Goal: Task Accomplishment & Management: Use online tool/utility

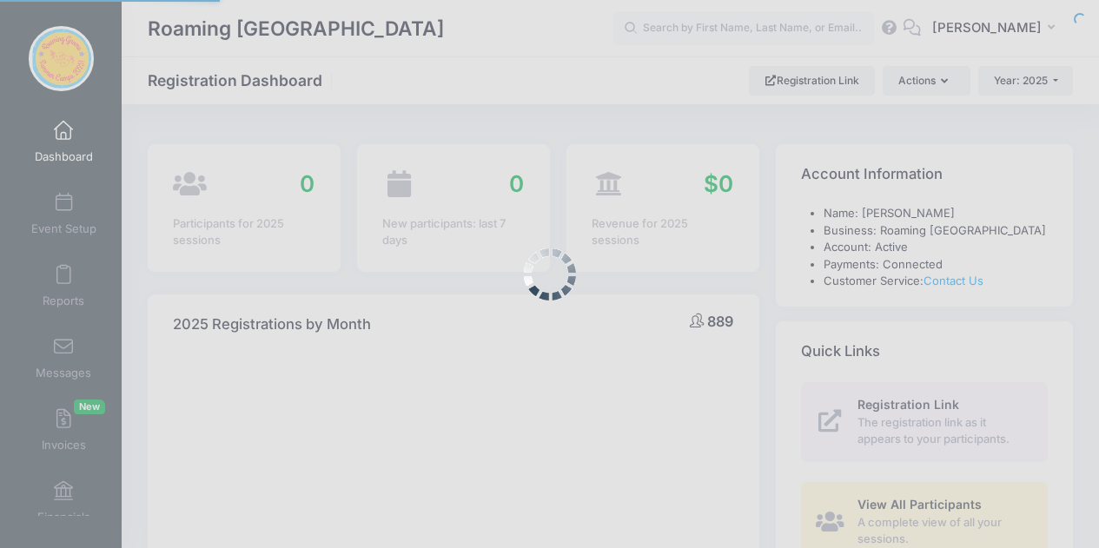
select select
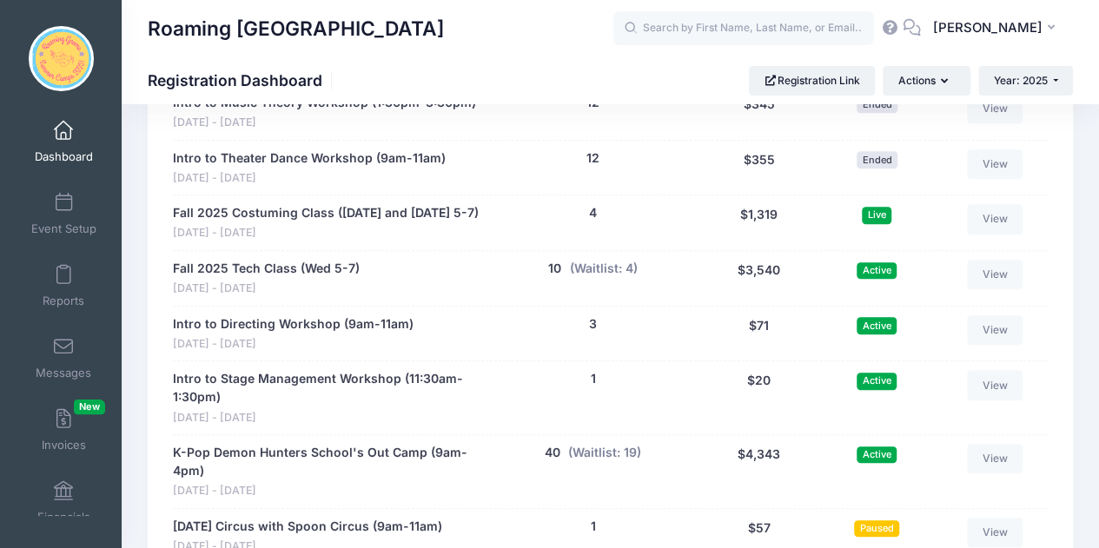
scroll to position [3854, 0]
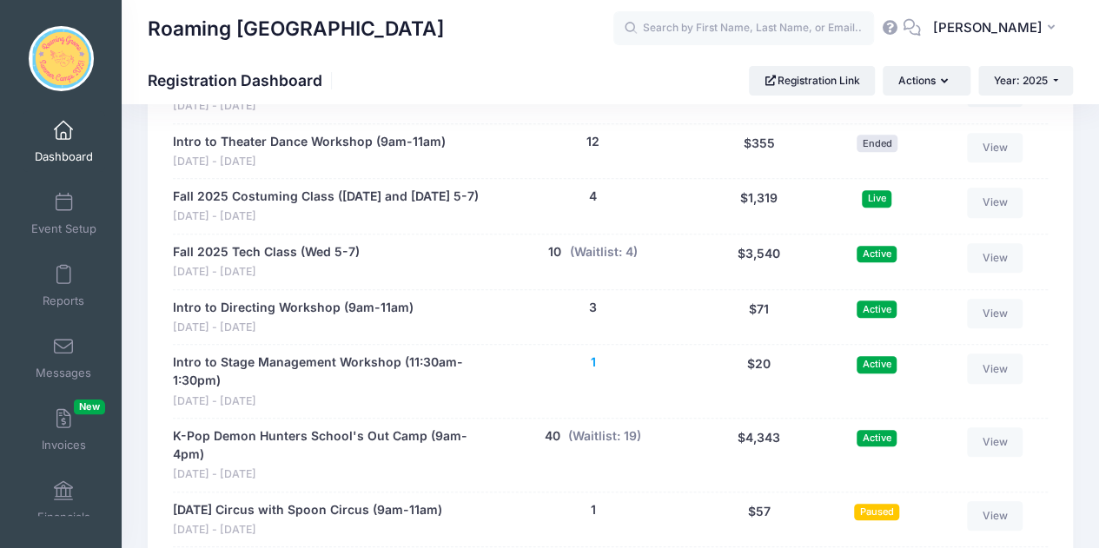
click at [594, 354] on button "1" at bounding box center [592, 363] width 5 height 18
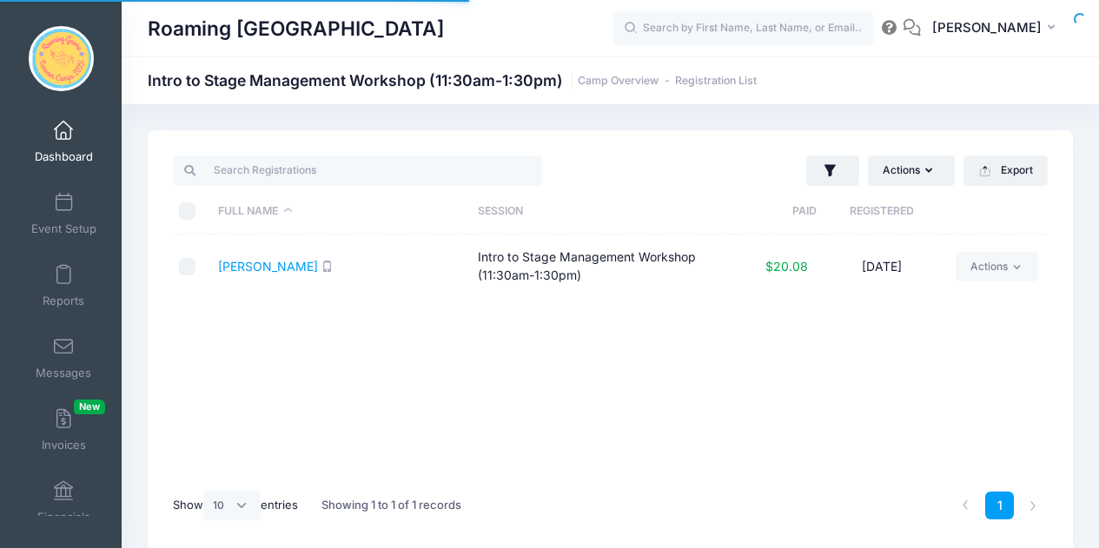
select select "10"
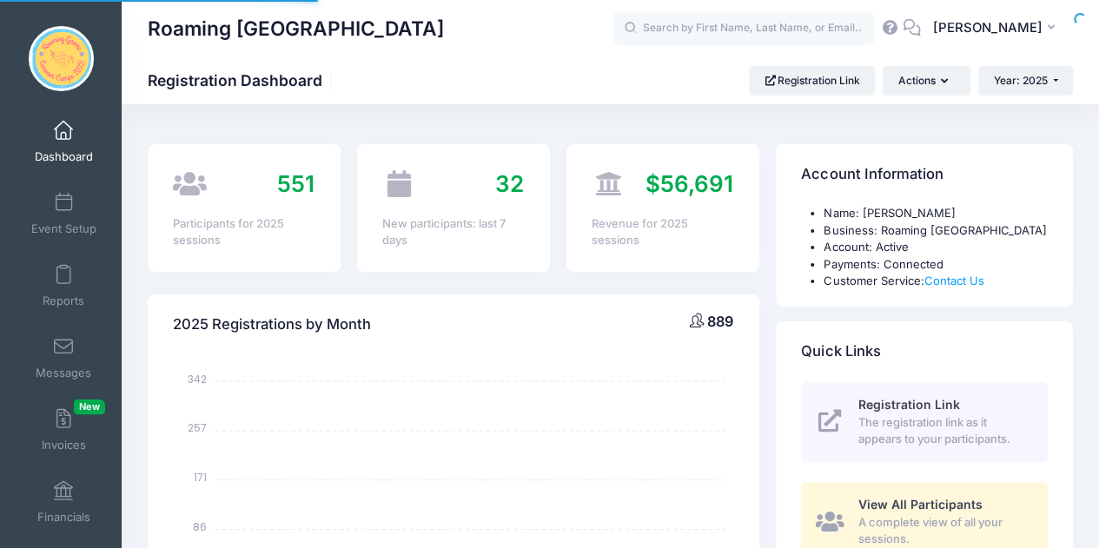
scroll to position [987, 0]
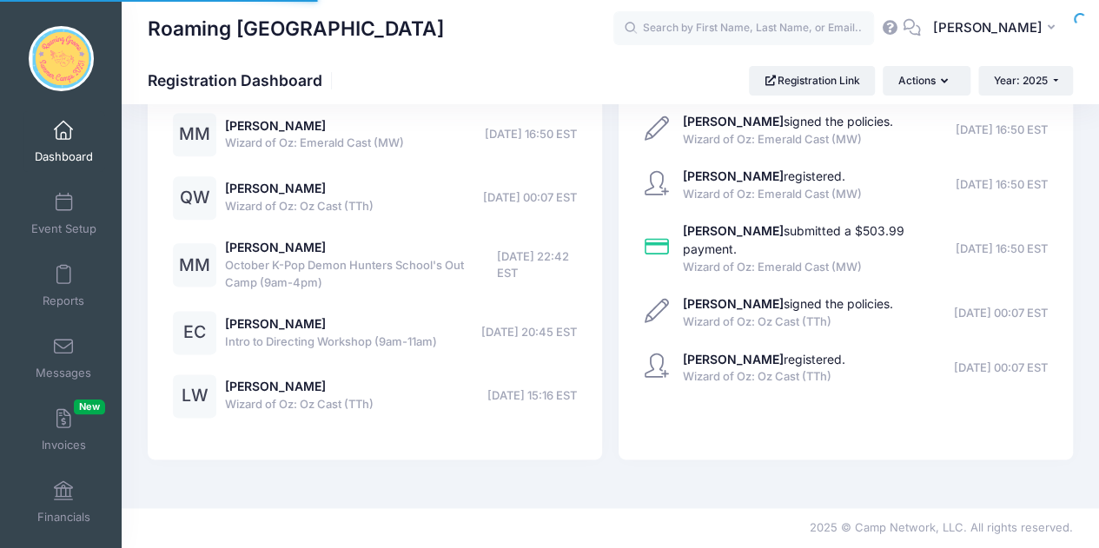
select select
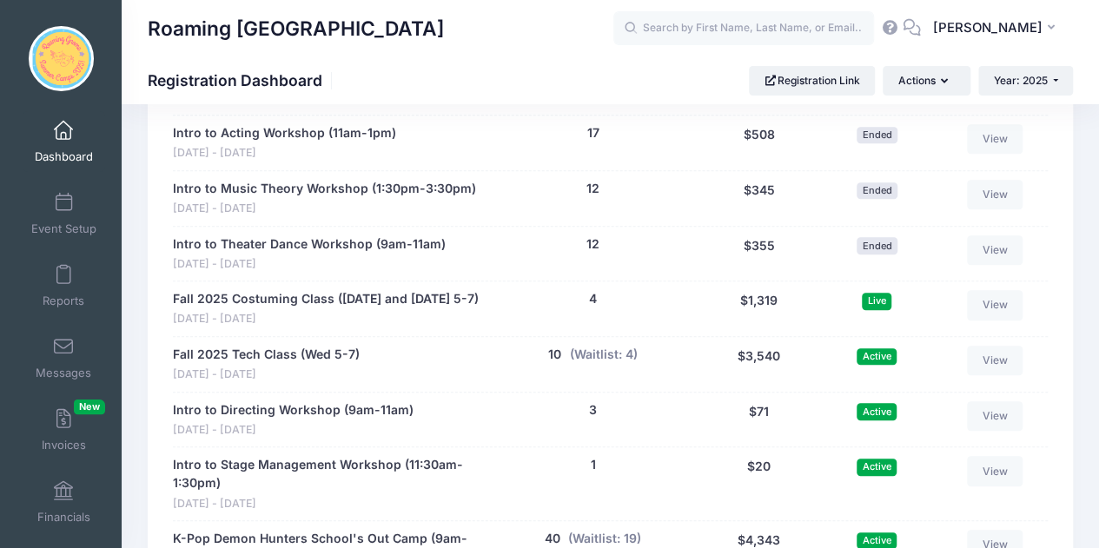
scroll to position [3868, 0]
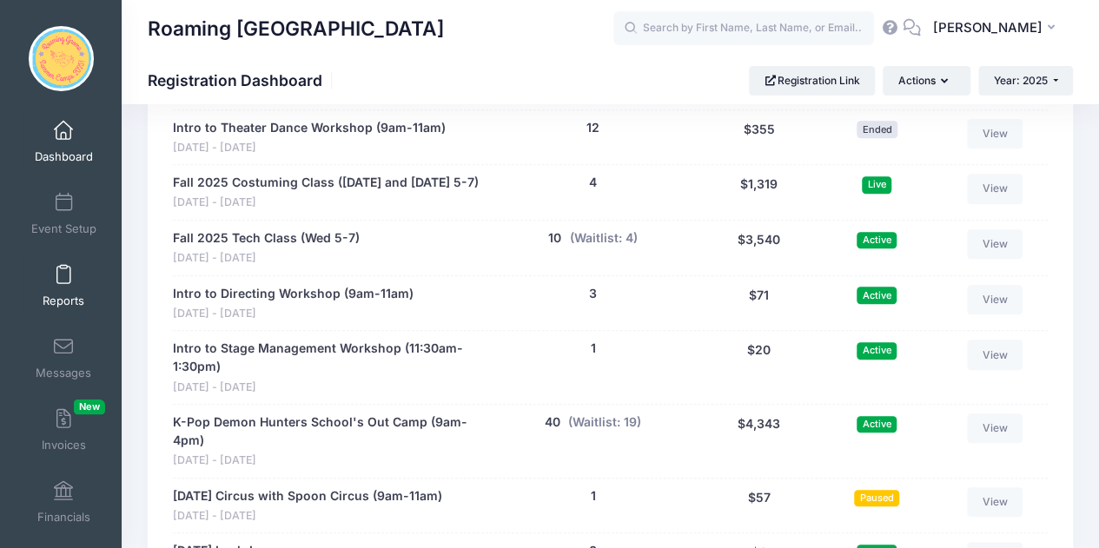
click at [63, 272] on span at bounding box center [63, 275] width 0 height 19
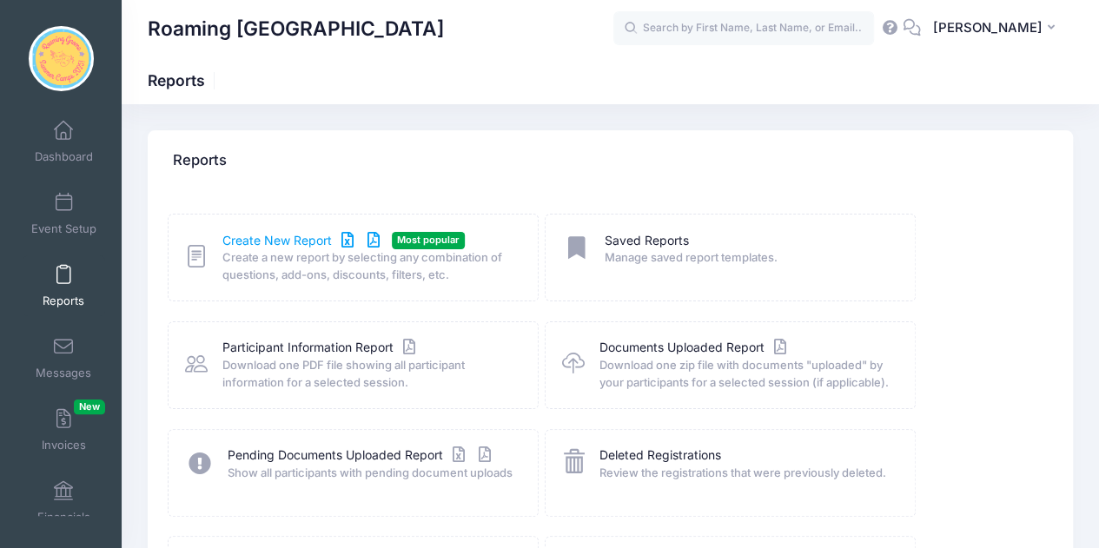
click at [322, 238] on link "Create New Report" at bounding box center [303, 241] width 162 height 18
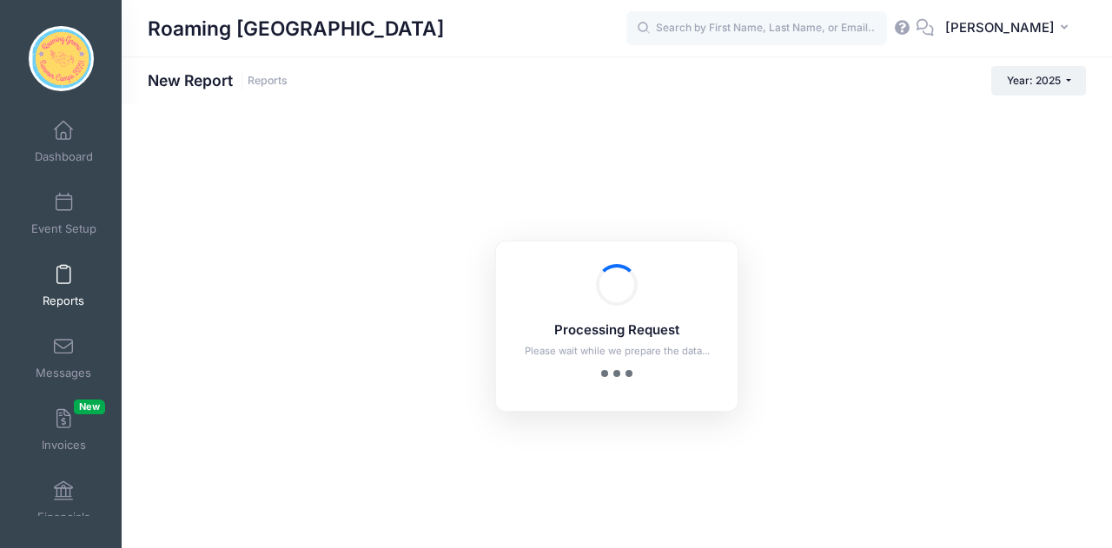
checkbox input "true"
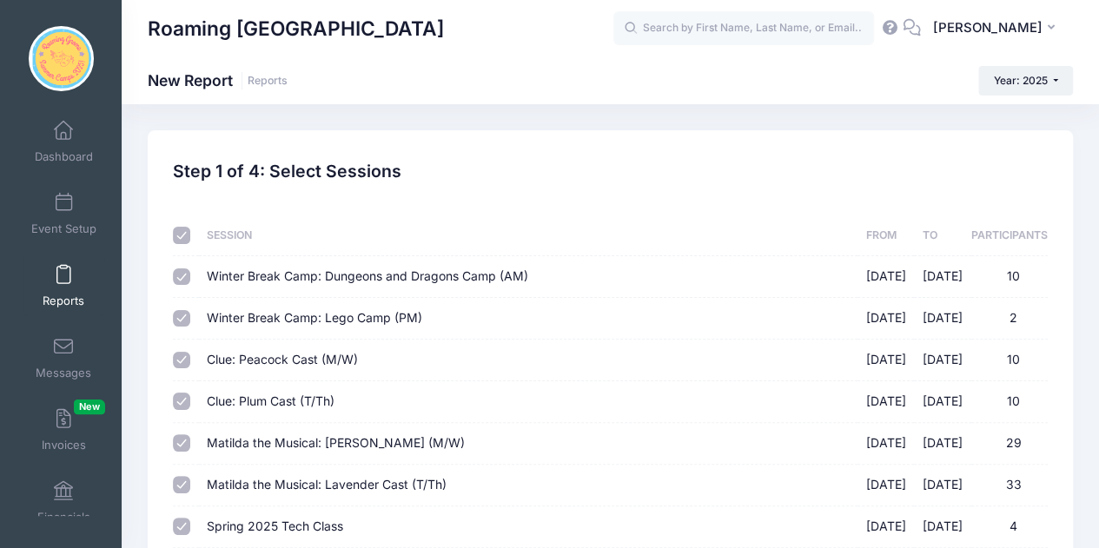
click at [188, 236] on input "checkbox" at bounding box center [181, 235] width 17 height 17
checkbox input "false"
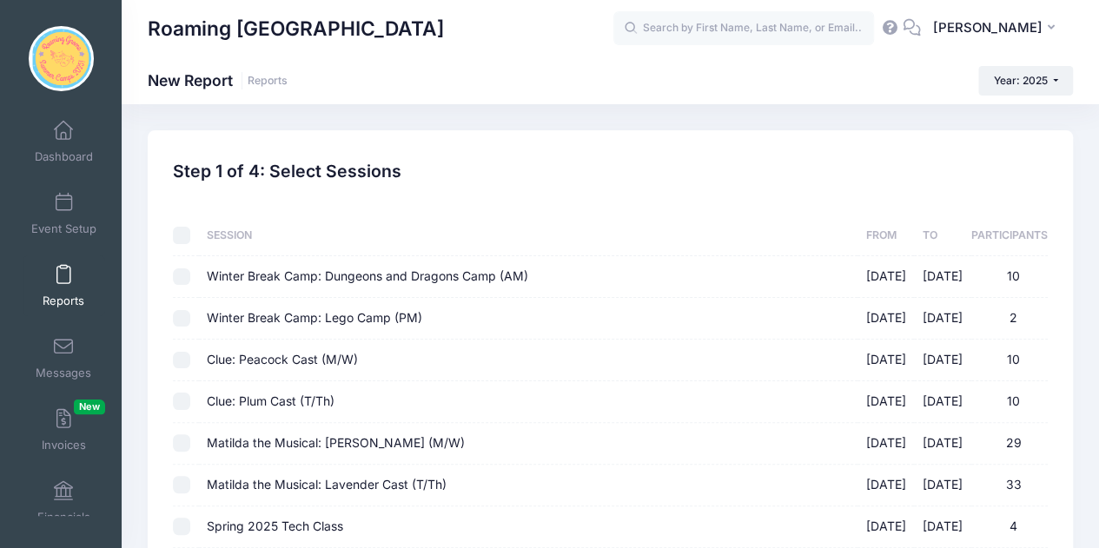
checkbox input "false"
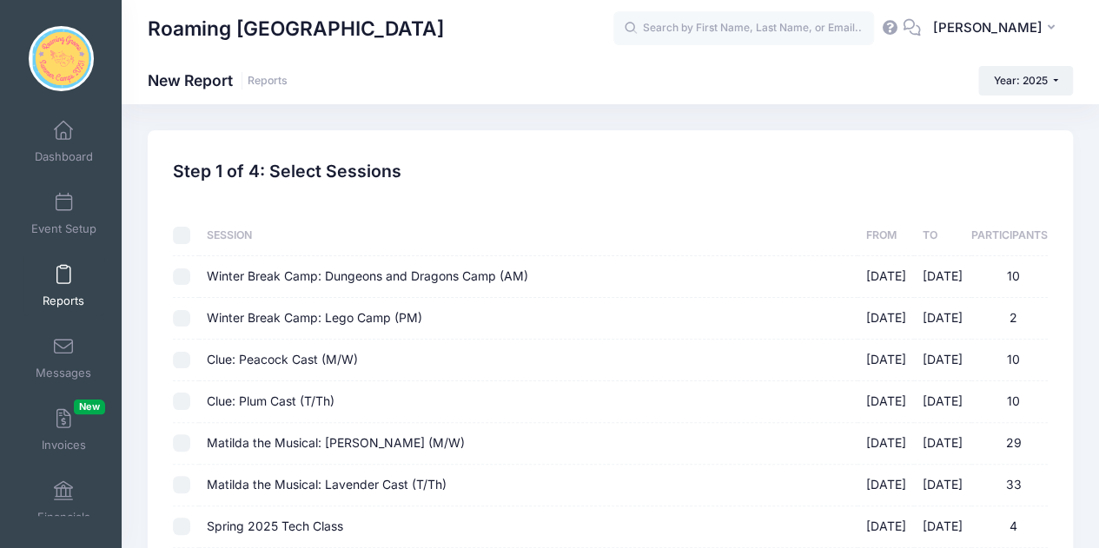
checkbox input "false"
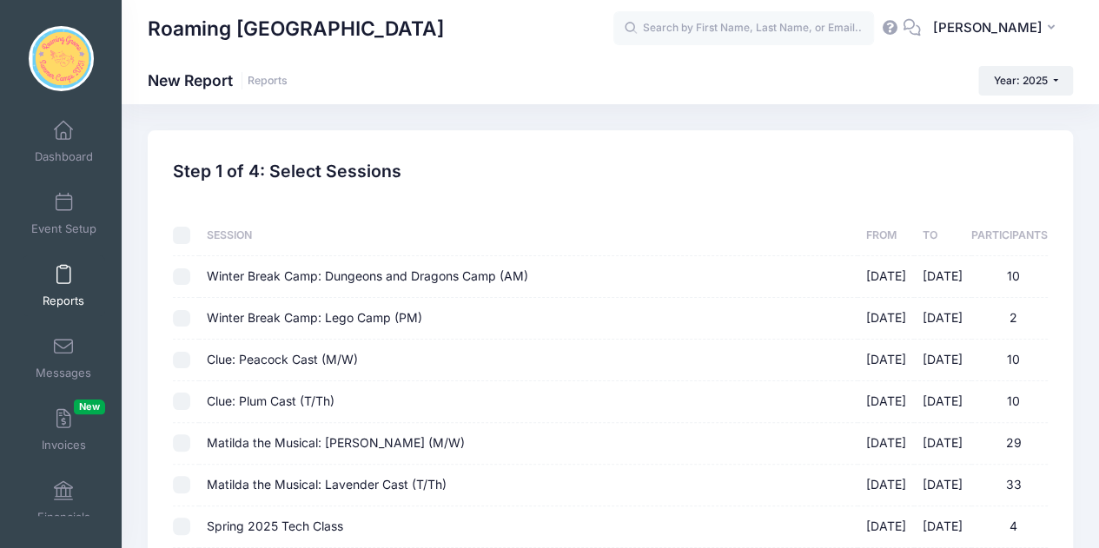
checkbox input "false"
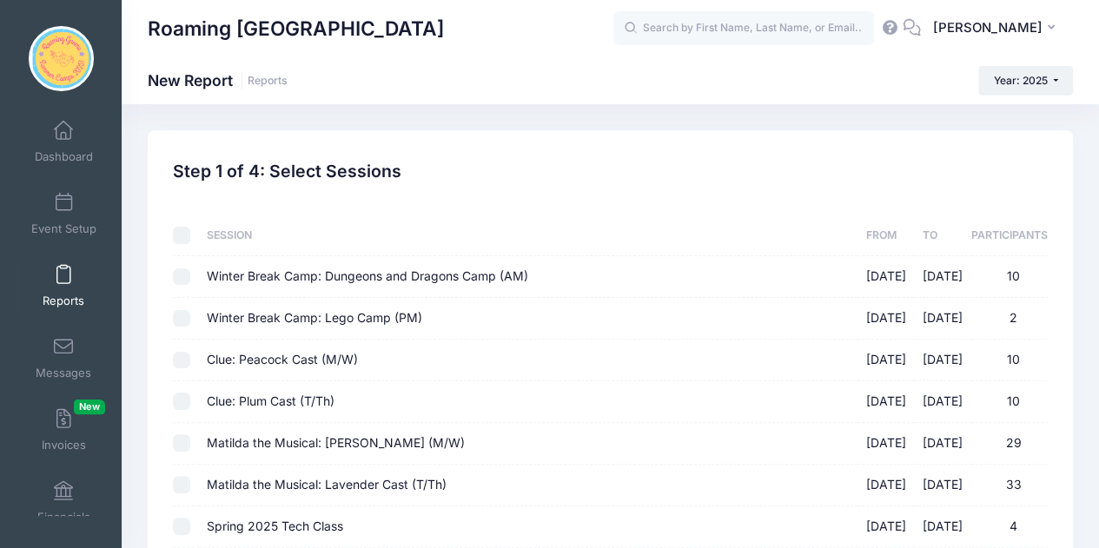
checkbox input "false"
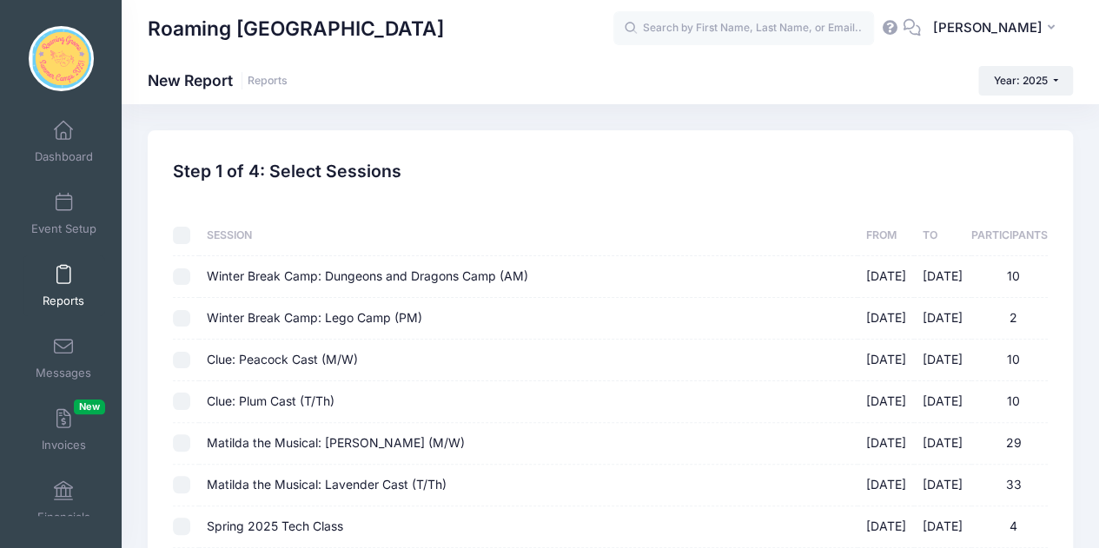
checkbox input "false"
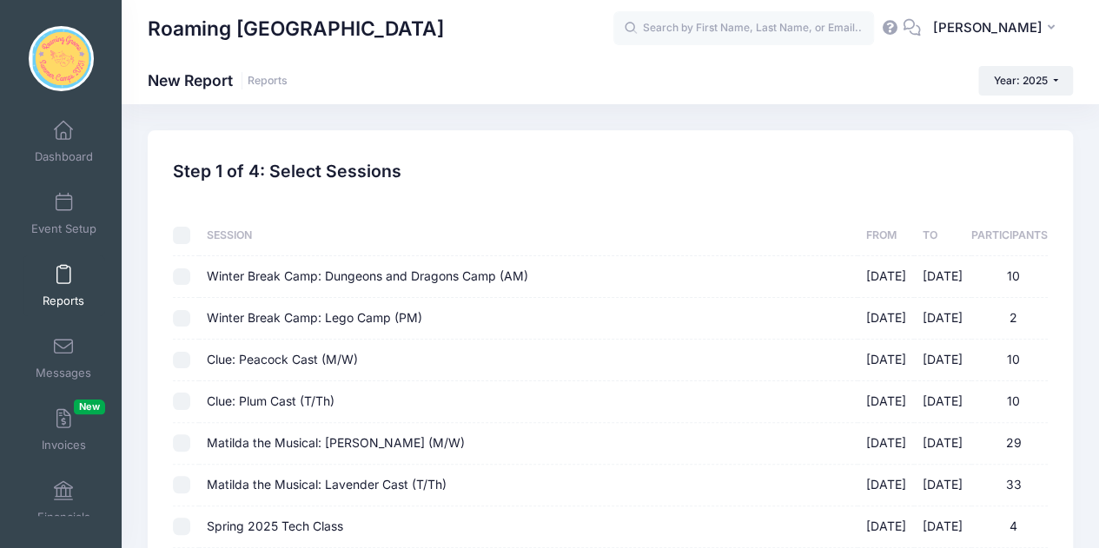
checkbox input "false"
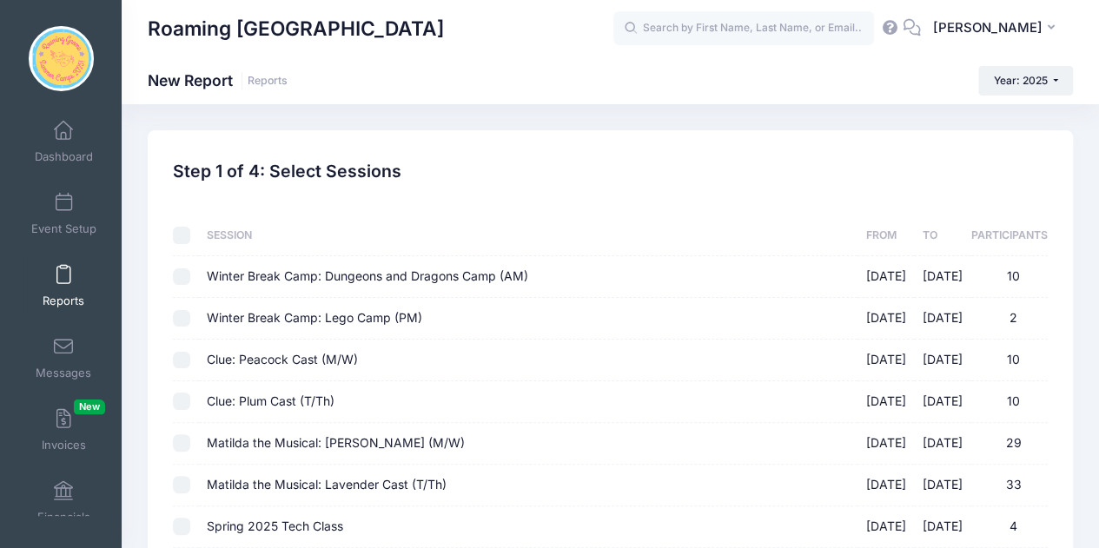
checkbox input "false"
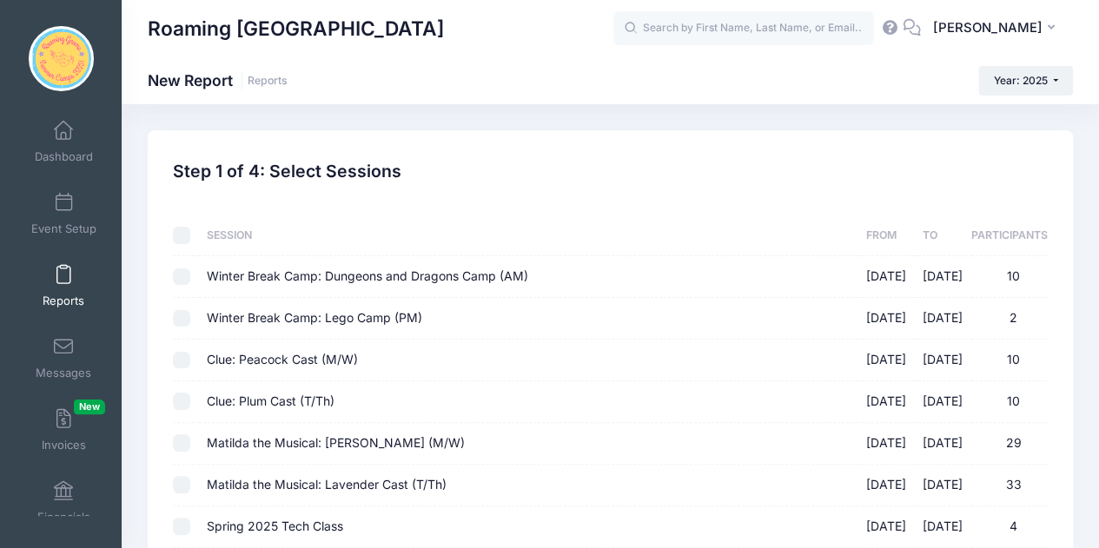
checkbox input "false"
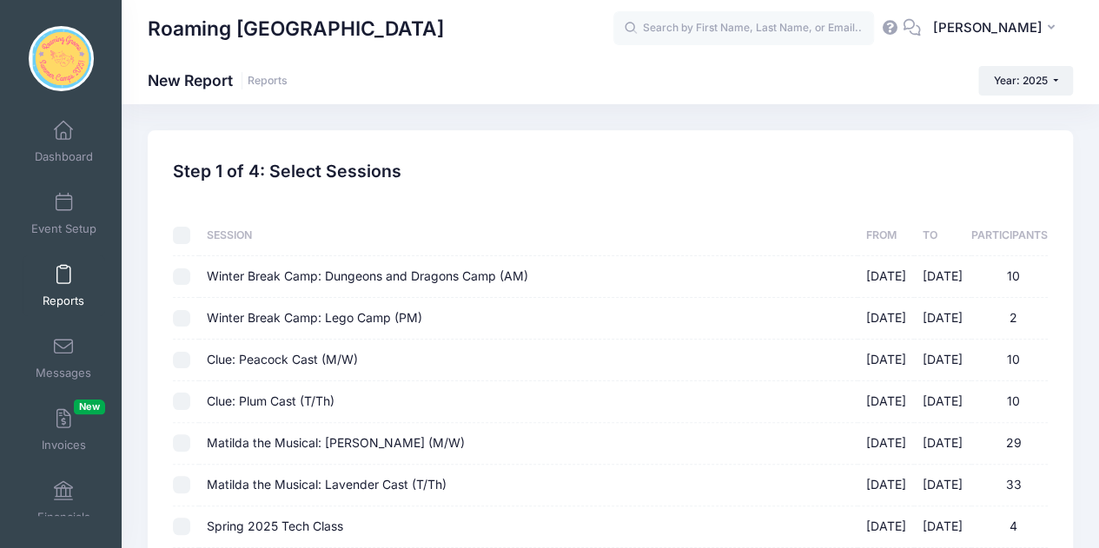
checkbox input "false"
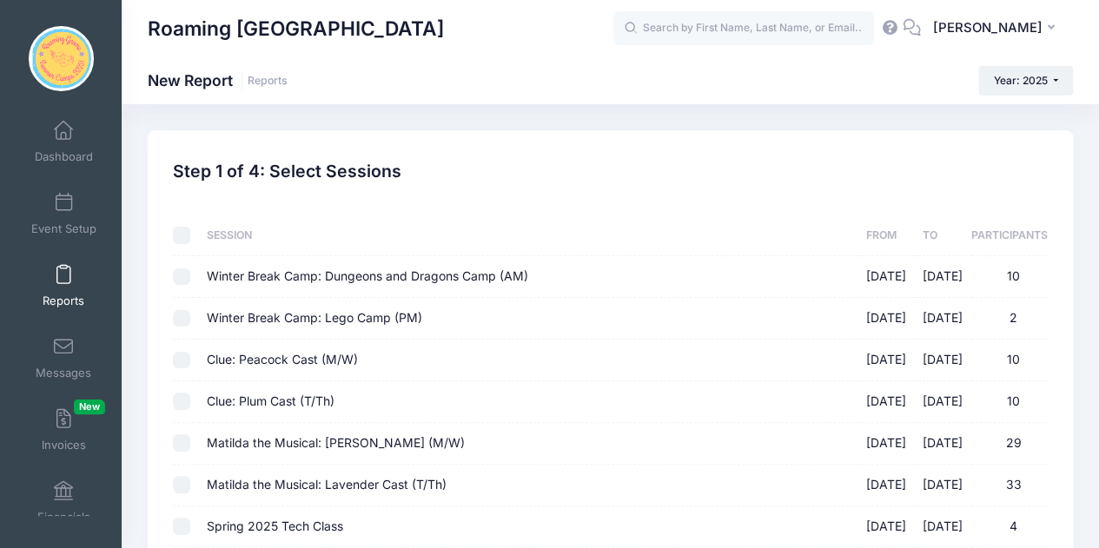
checkbox input "false"
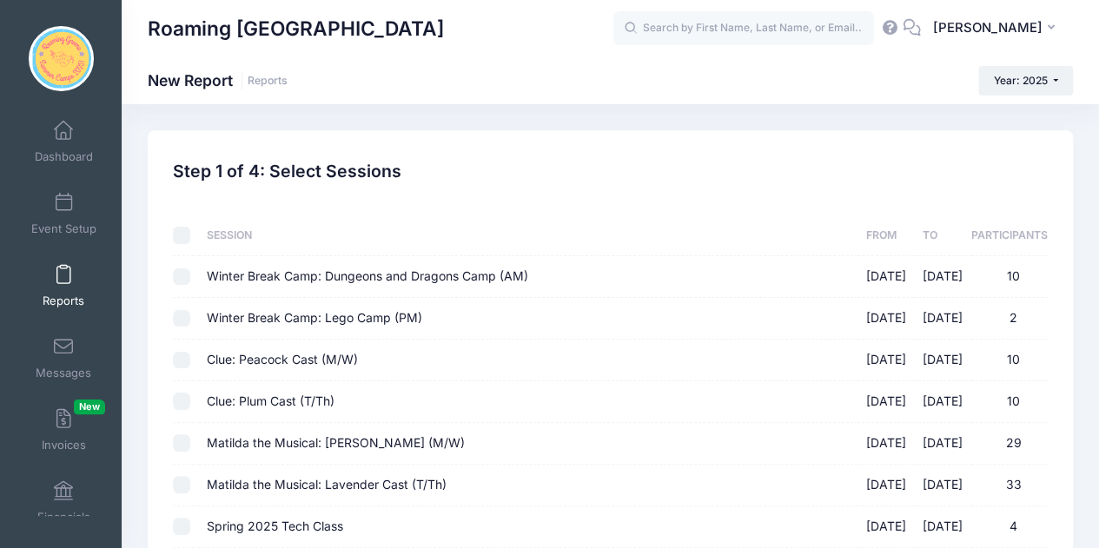
checkbox input "false"
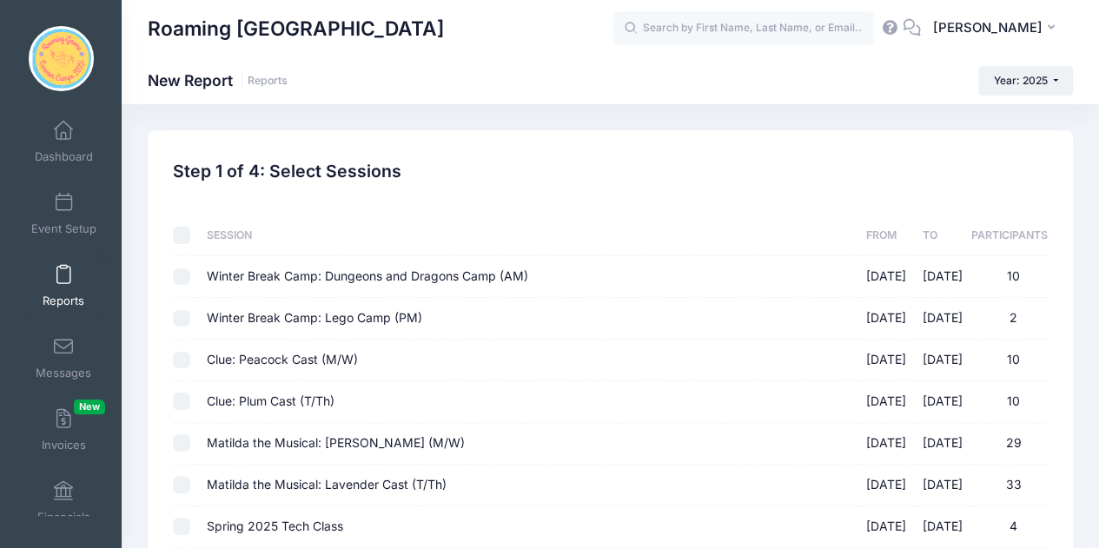
checkbox input "false"
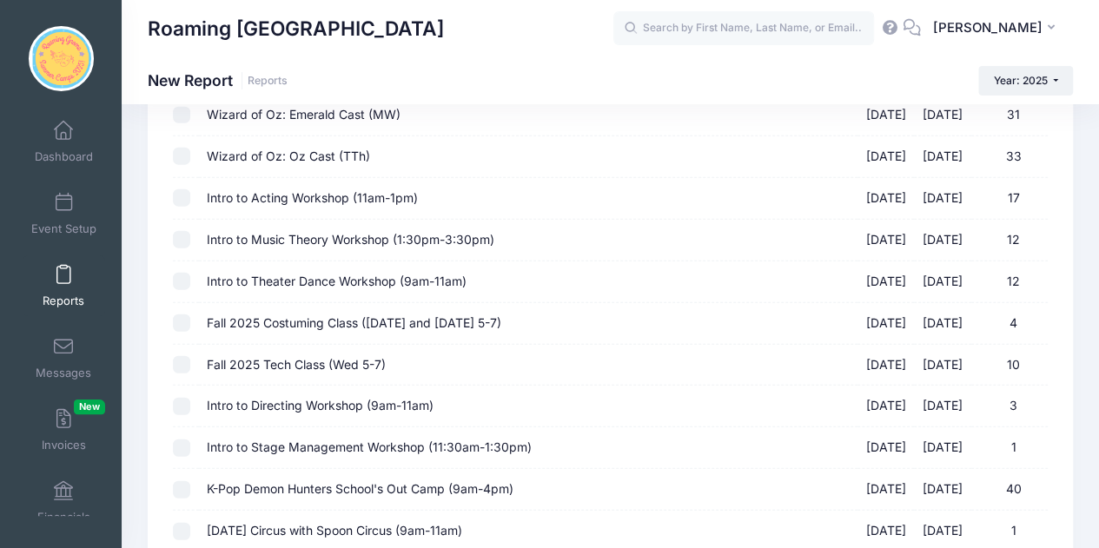
scroll to position [2041, 0]
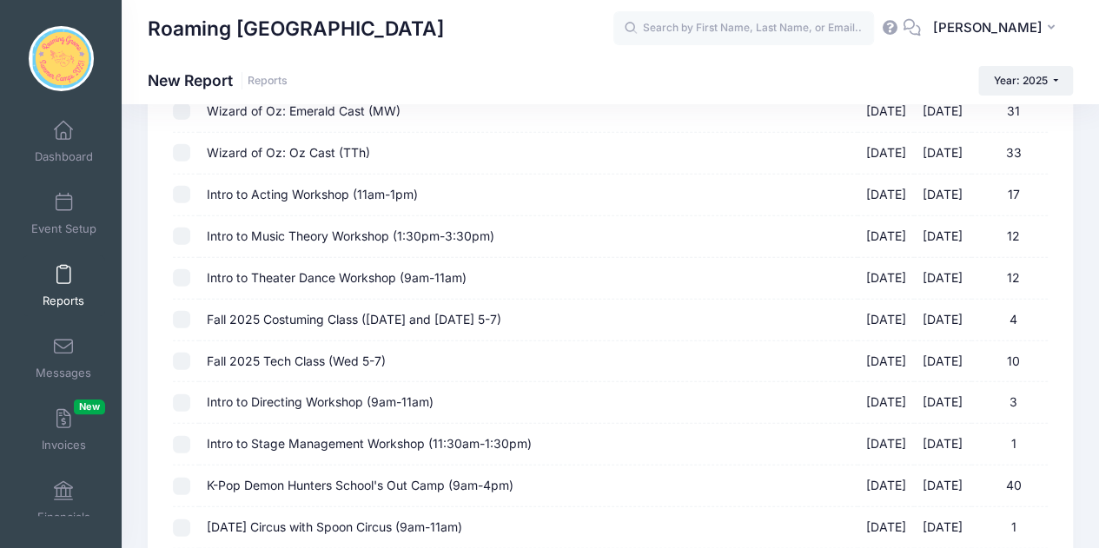
click at [184, 311] on input "Fall 2025 Costuming Class ([DATE] and [DATE] 5-7) [DATE] - [DATE] 4" at bounding box center [181, 319] width 17 height 17
checkbox input "true"
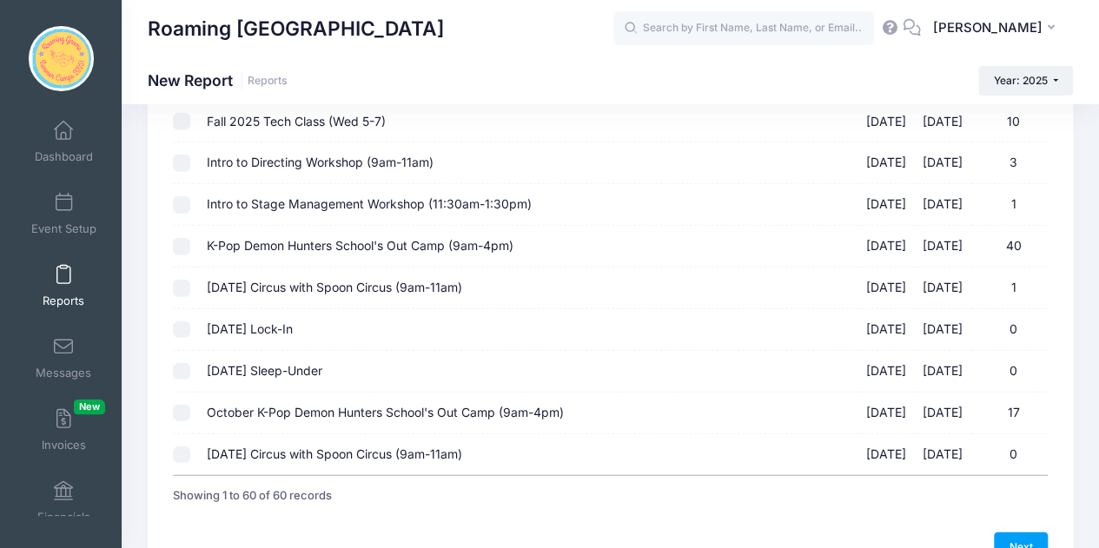
scroll to position [2366, 0]
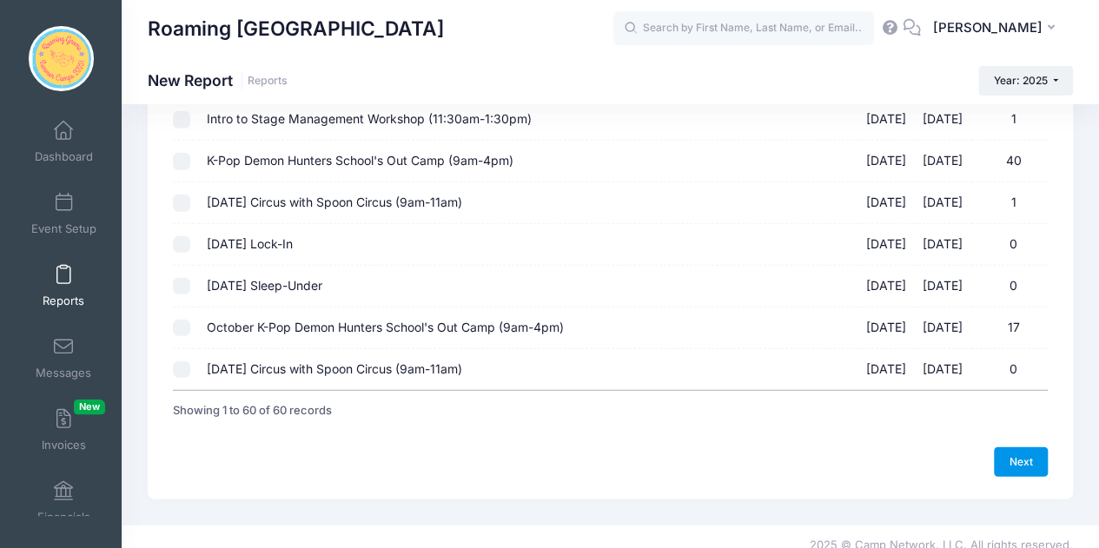
click at [1034, 453] on link "Next" at bounding box center [1021, 463] width 54 height 30
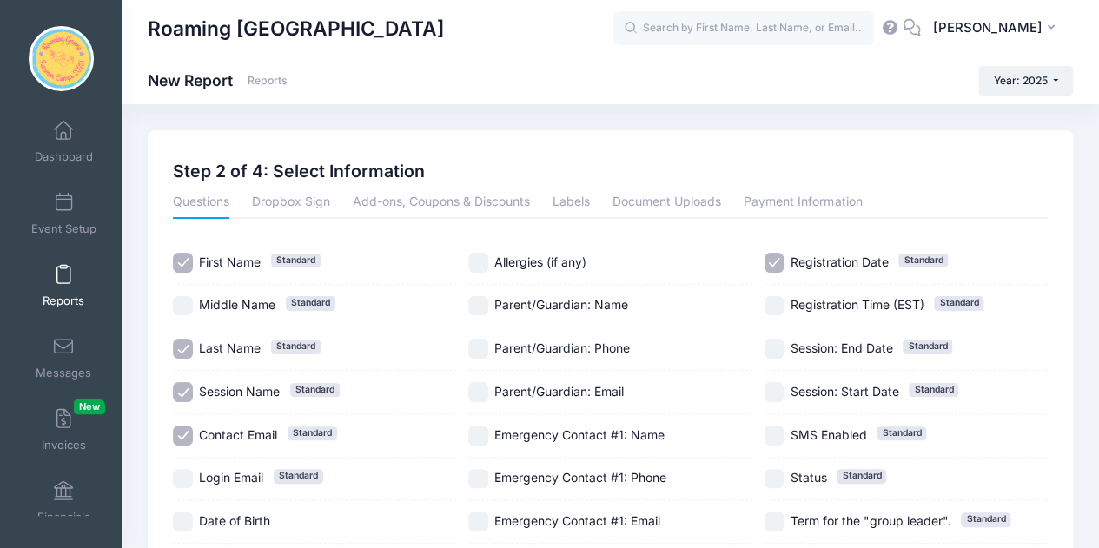
click at [188, 394] on input "Session Name Standard" at bounding box center [183, 392] width 20 height 20
checkbox input "false"
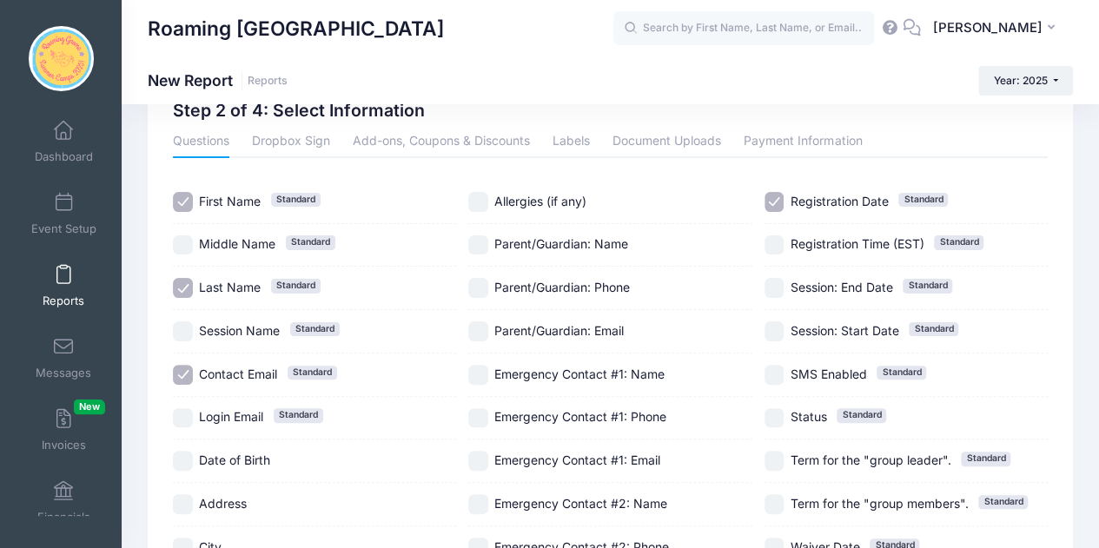
scroll to position [63, 0]
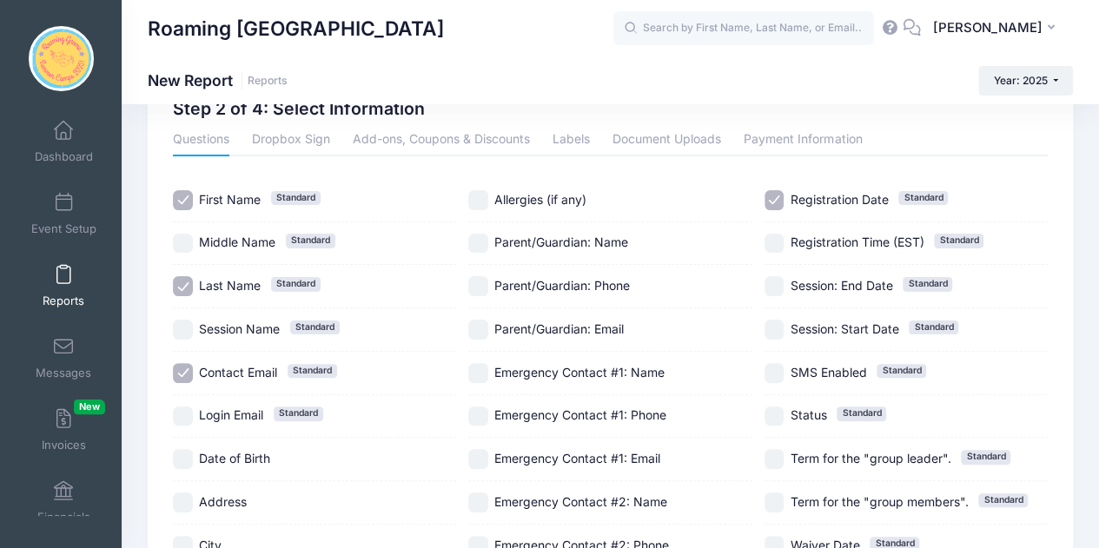
click at [774, 201] on input "Registration Date Standard" at bounding box center [775, 200] width 20 height 20
checkbox input "false"
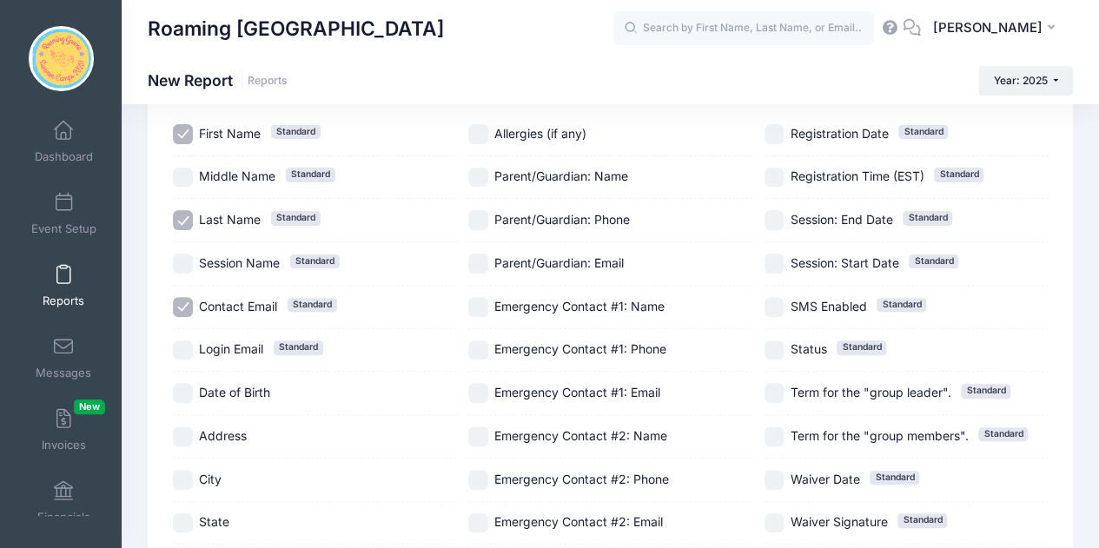
scroll to position [130, 0]
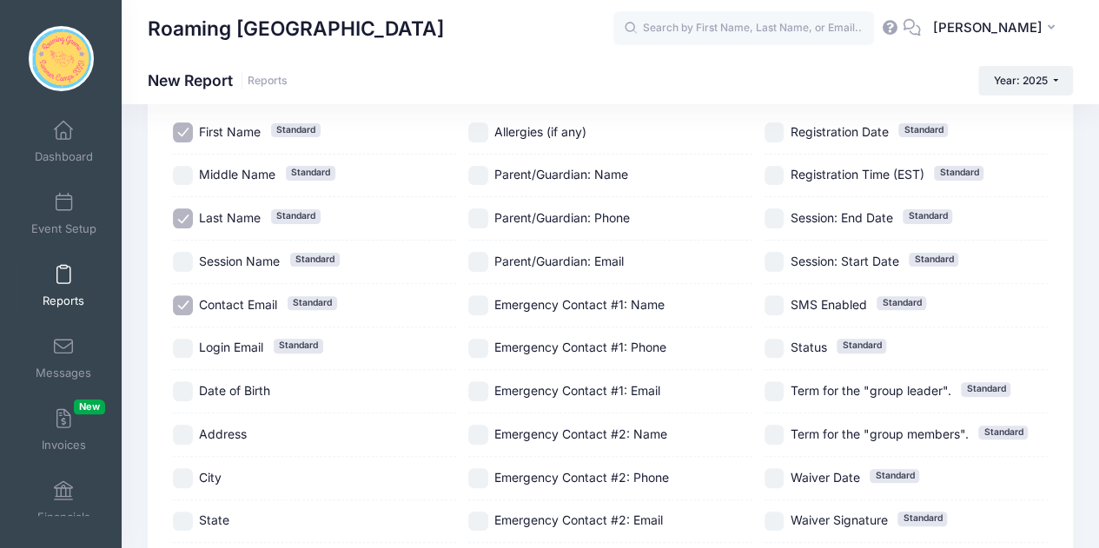
click at [482, 227] on input "Parent/Guardian: Phone" at bounding box center [478, 219] width 20 height 20
checkbox input "true"
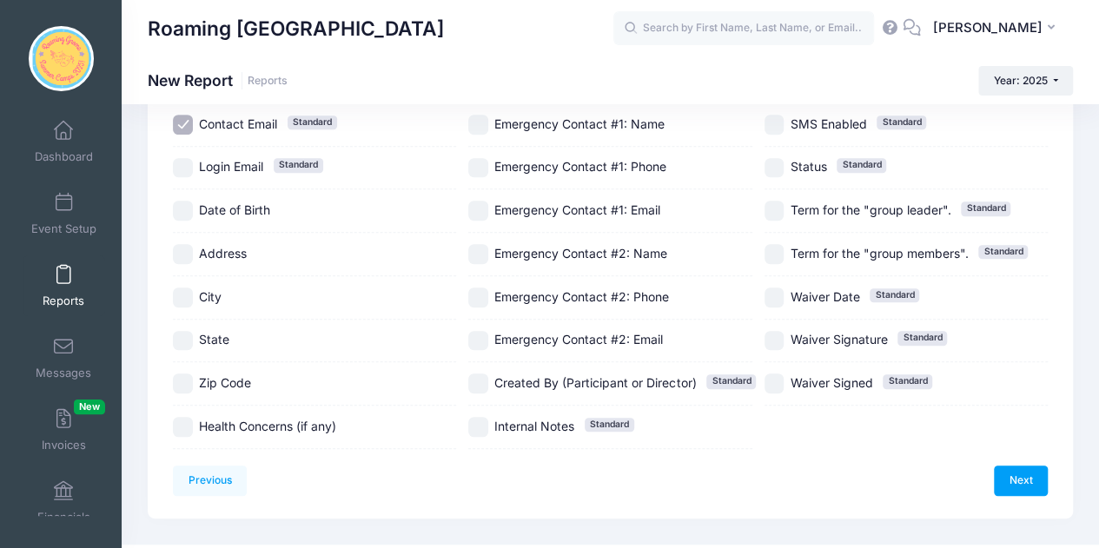
scroll to position [342, 0]
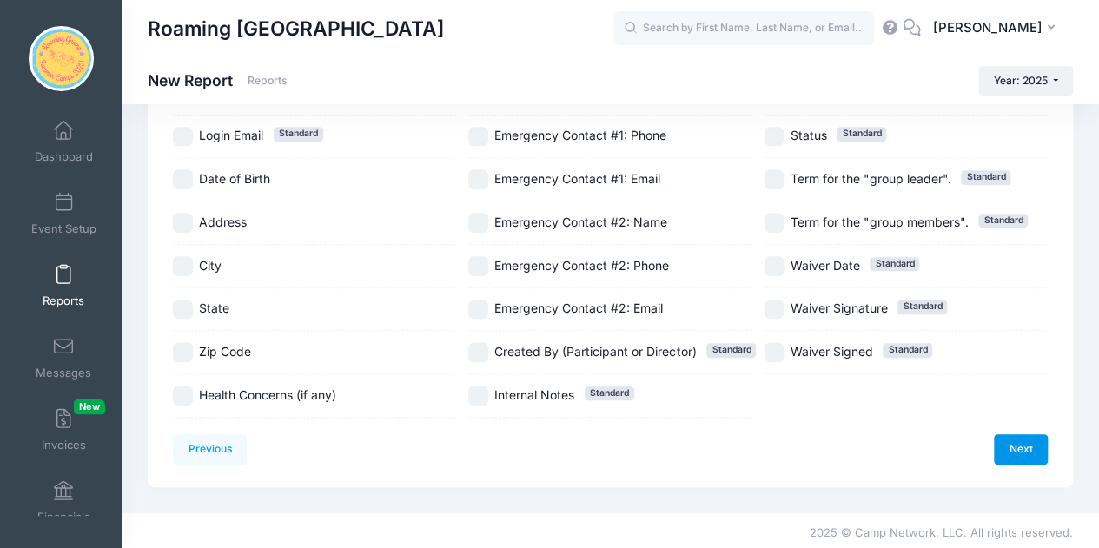
click at [1038, 450] on link "Next" at bounding box center [1021, 450] width 54 height 30
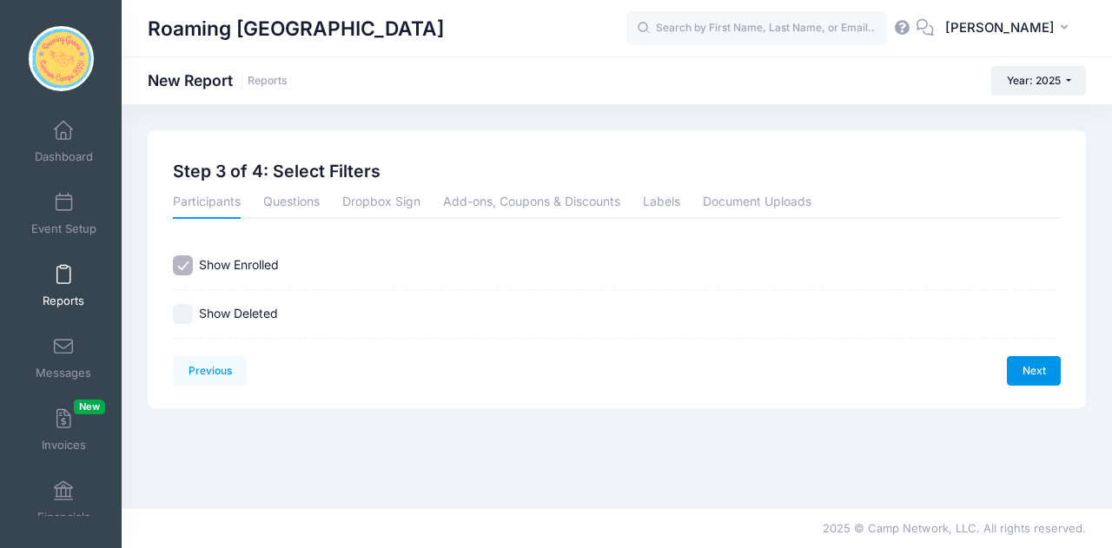
click at [1037, 362] on link "Next" at bounding box center [1034, 371] width 54 height 30
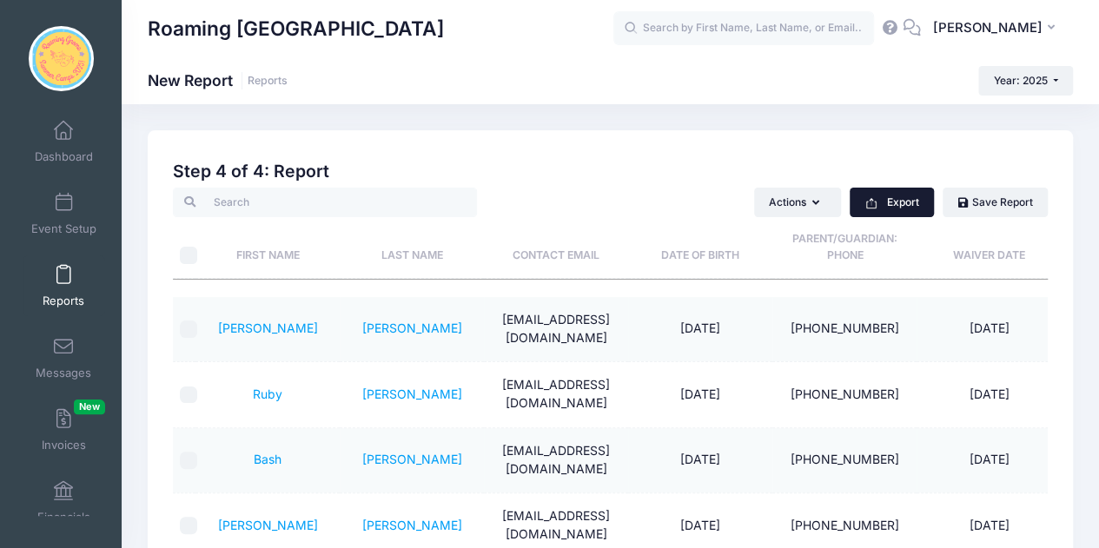
click at [906, 197] on button "Export" at bounding box center [892, 203] width 84 height 30
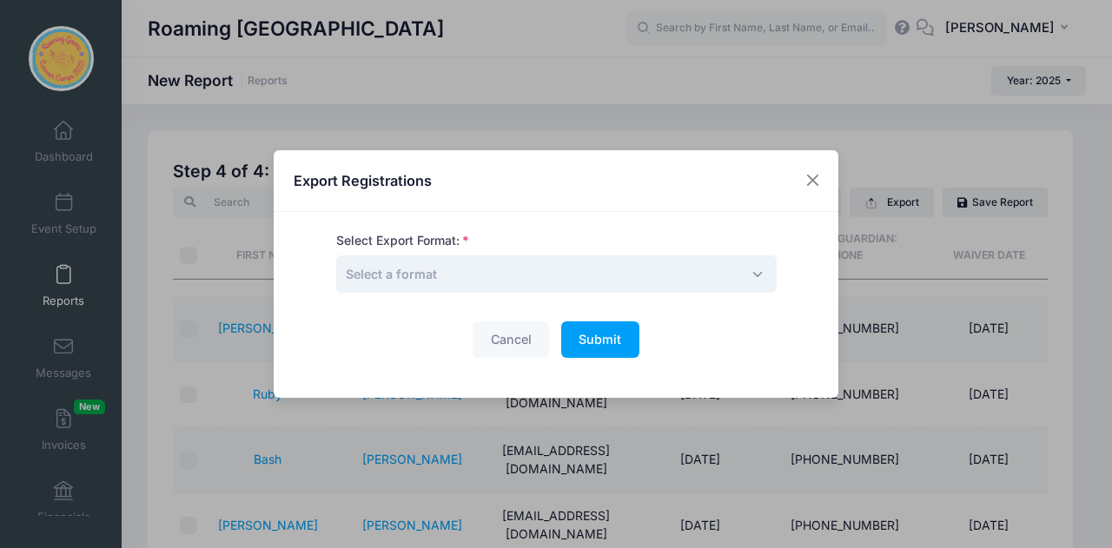
click at [515, 262] on span "Select a format" at bounding box center [556, 274] width 441 height 37
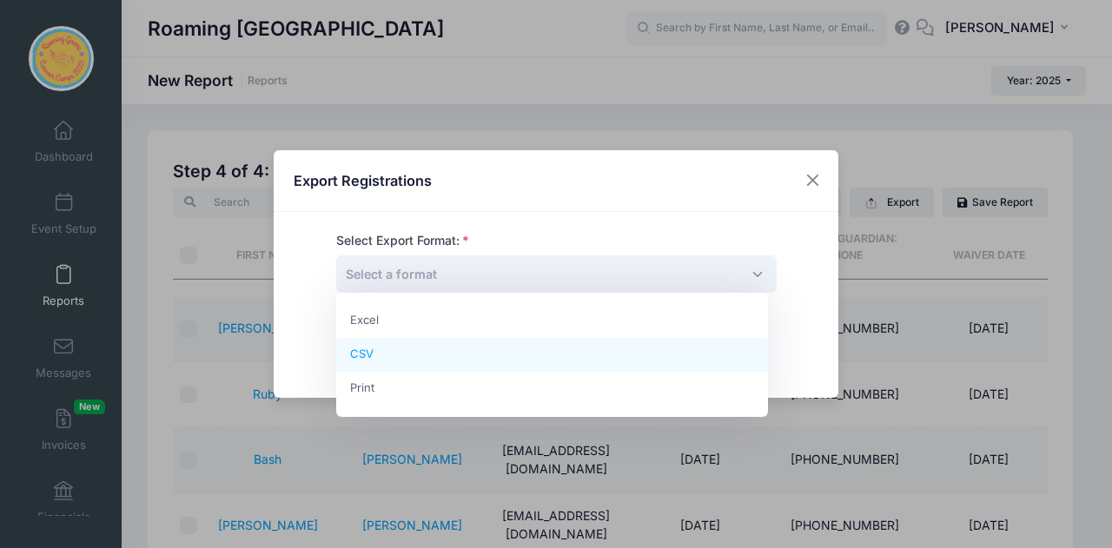
select select "csv"
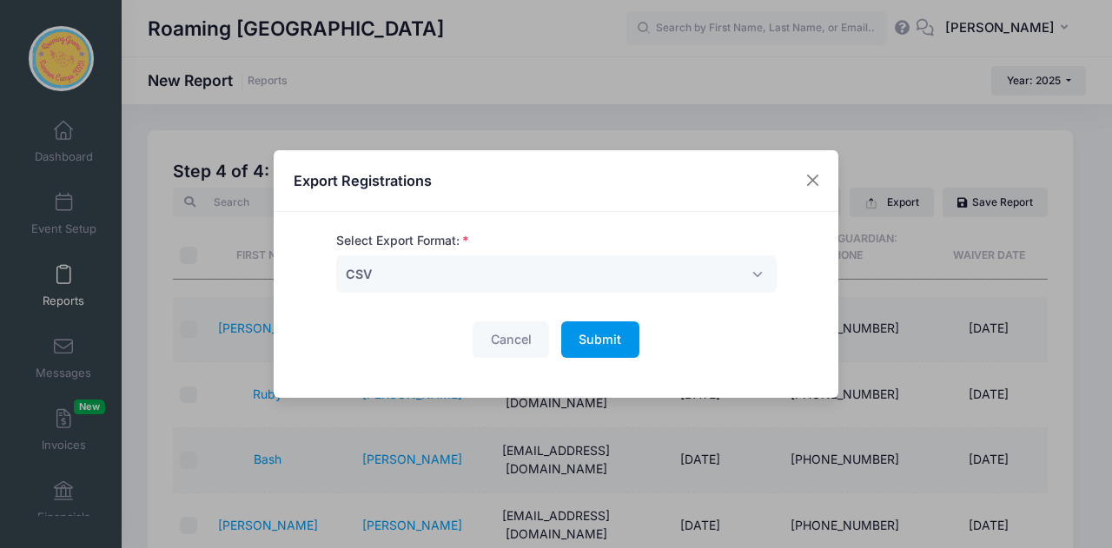
click at [607, 339] on span "Submit" at bounding box center [600, 339] width 43 height 15
